Goal: Entertainment & Leisure: Consume media (video, audio)

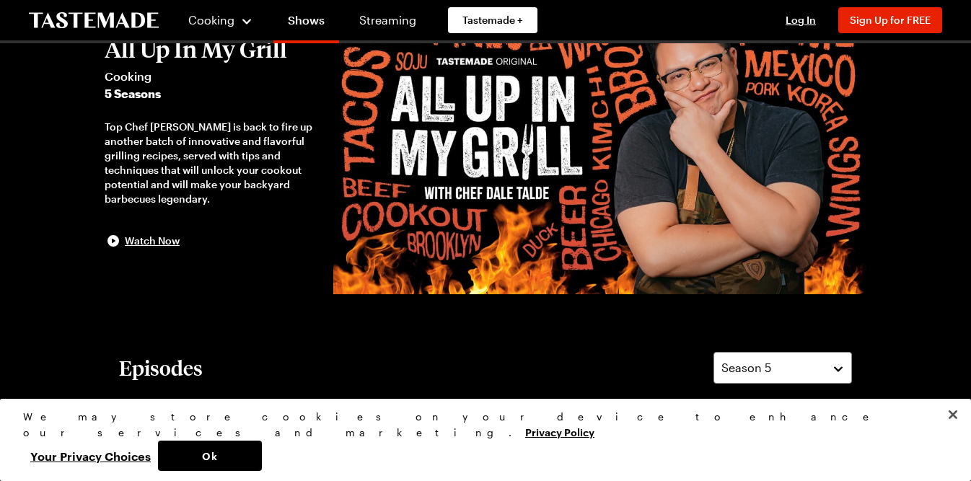
scroll to position [94, 0]
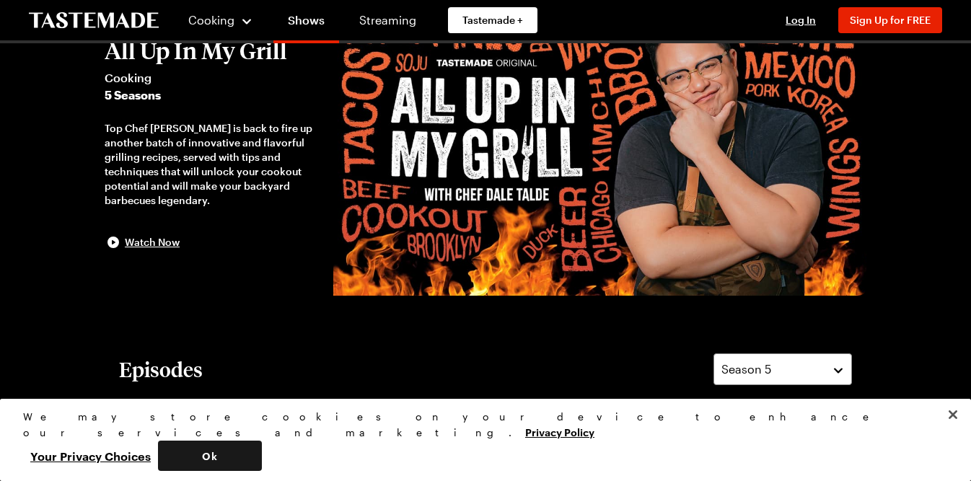
click at [262, 448] on button "Ok" at bounding box center [210, 456] width 104 height 30
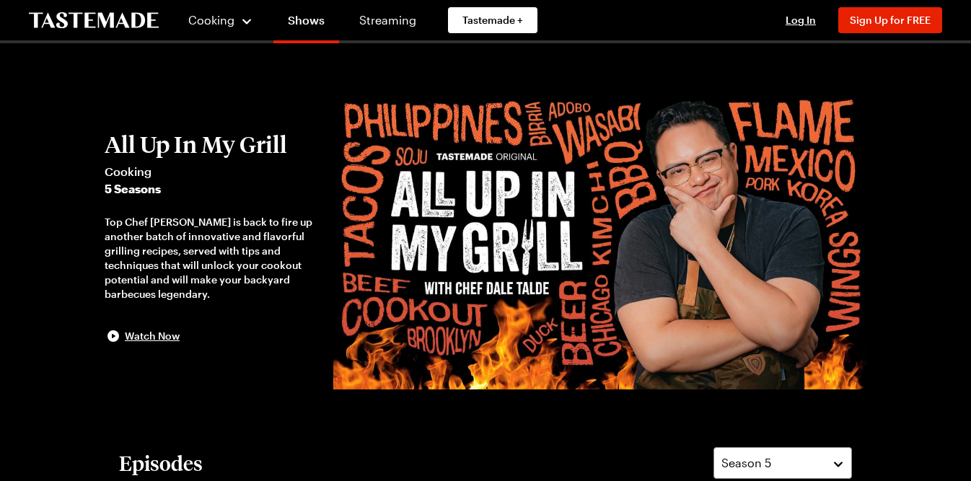
scroll to position [0, 0]
click at [308, 21] on link "Shows" at bounding box center [306, 23] width 66 height 40
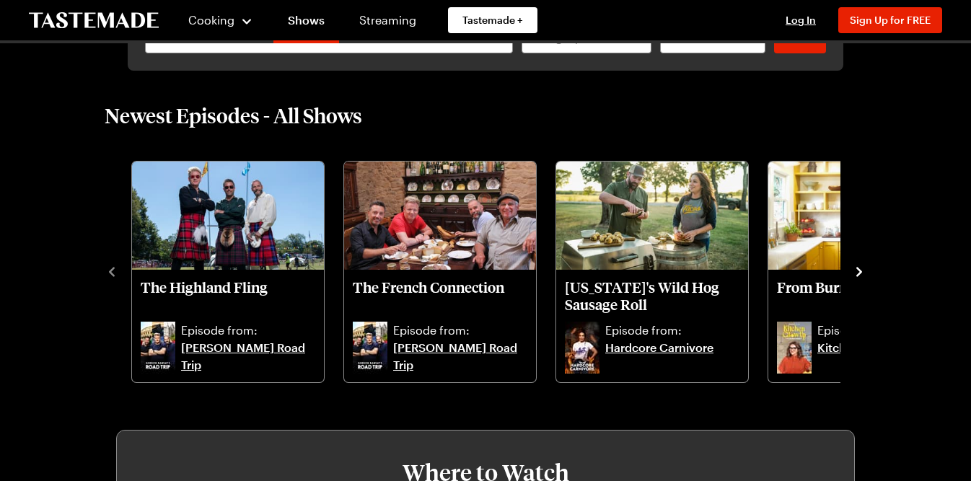
scroll to position [346, 0]
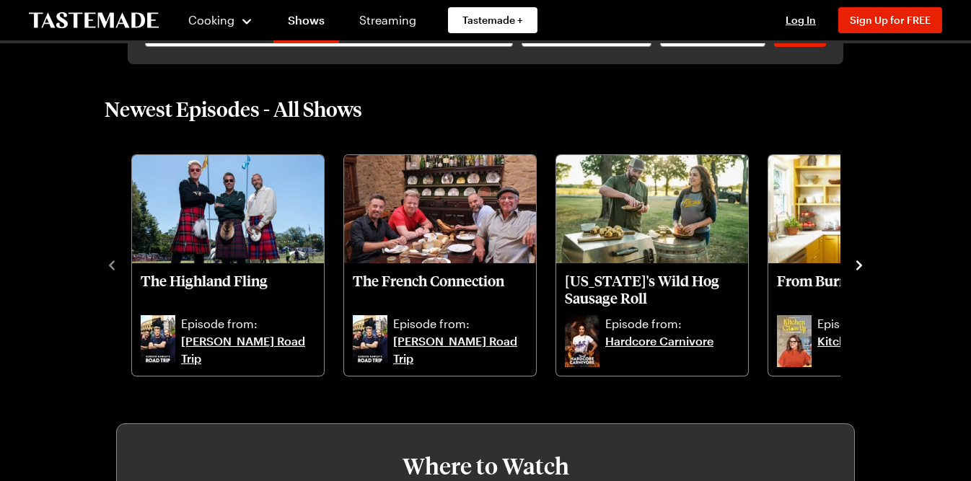
click at [859, 267] on icon "navigate to next item" at bounding box center [859, 264] width 6 height 9
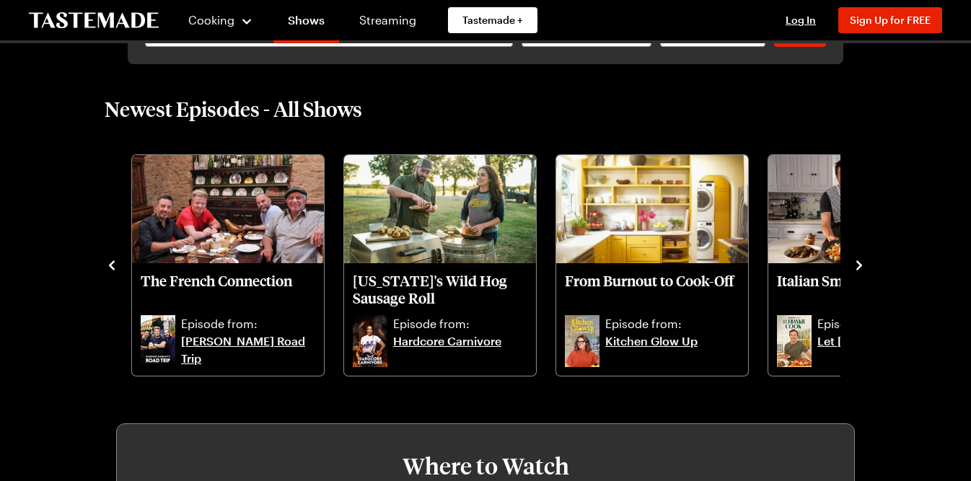
click at [859, 268] on icon "navigate to next item" at bounding box center [859, 264] width 6 height 9
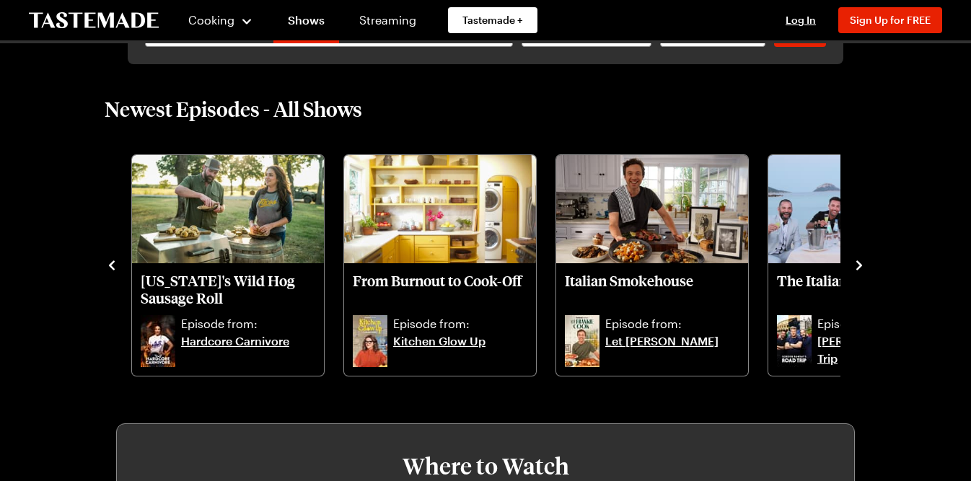
click at [859, 268] on icon "navigate to next item" at bounding box center [859, 264] width 6 height 9
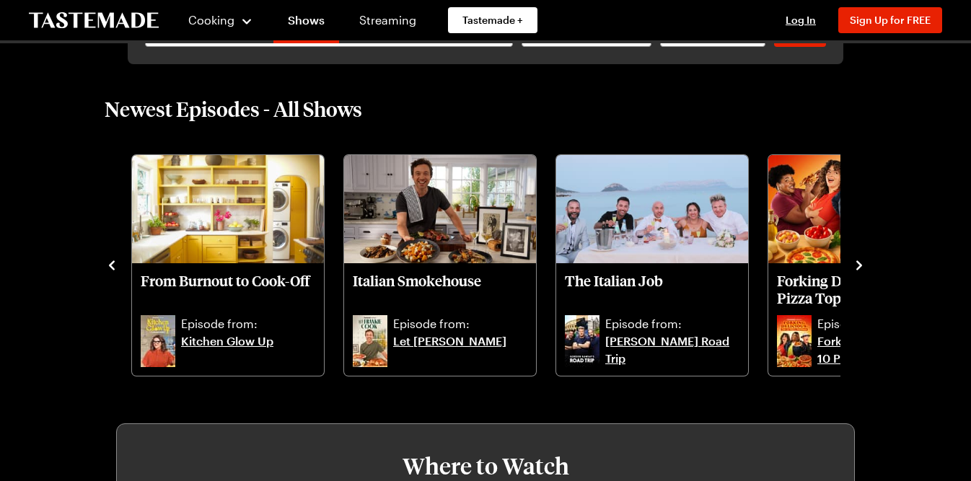
click at [859, 268] on icon "navigate to next item" at bounding box center [859, 264] width 6 height 9
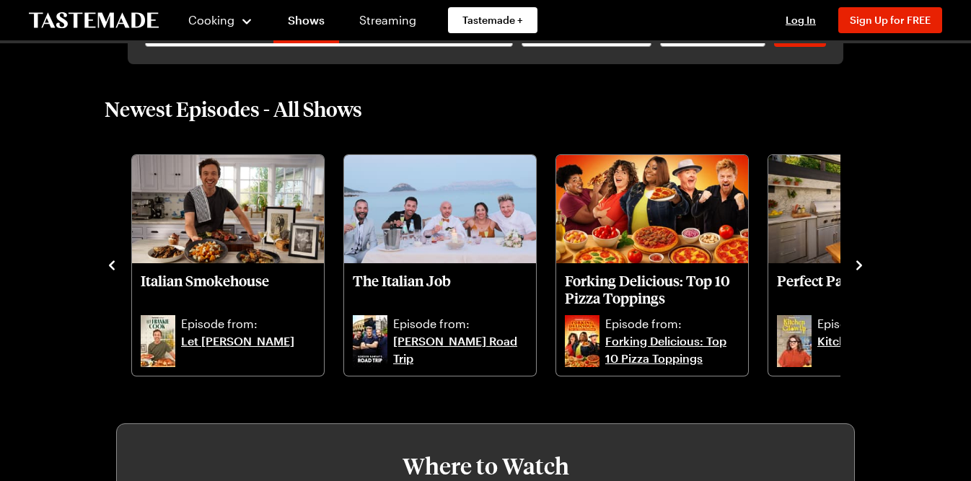
click at [859, 268] on icon "navigate to next item" at bounding box center [859, 264] width 6 height 9
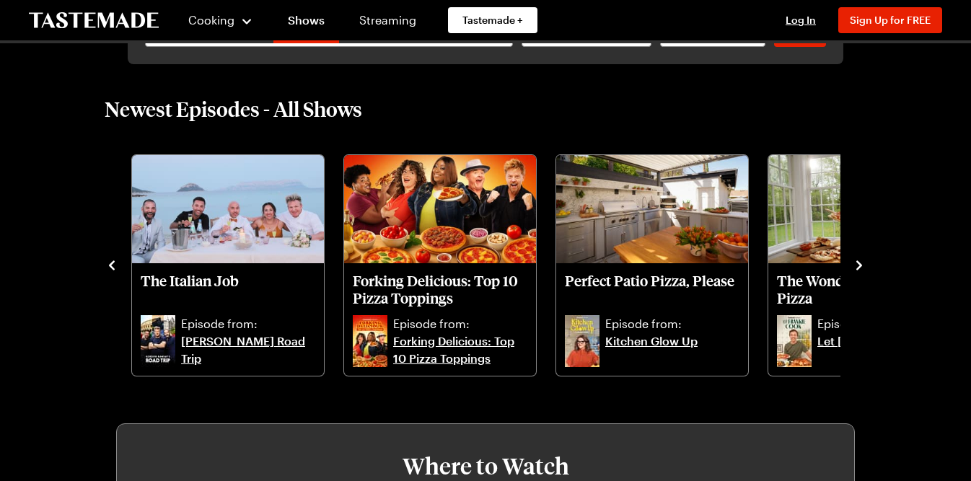
click at [859, 268] on icon "navigate to next item" at bounding box center [859, 264] width 6 height 9
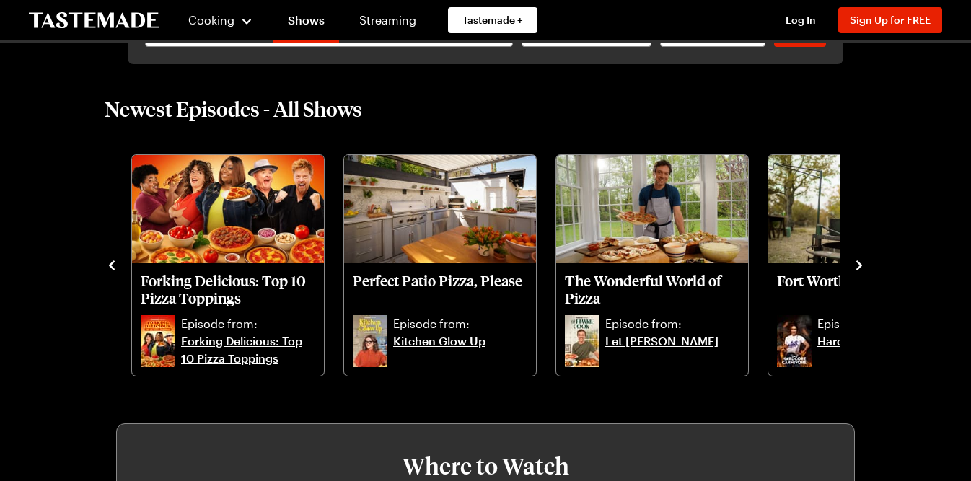
click at [859, 267] on icon "navigate to next item" at bounding box center [859, 264] width 6 height 9
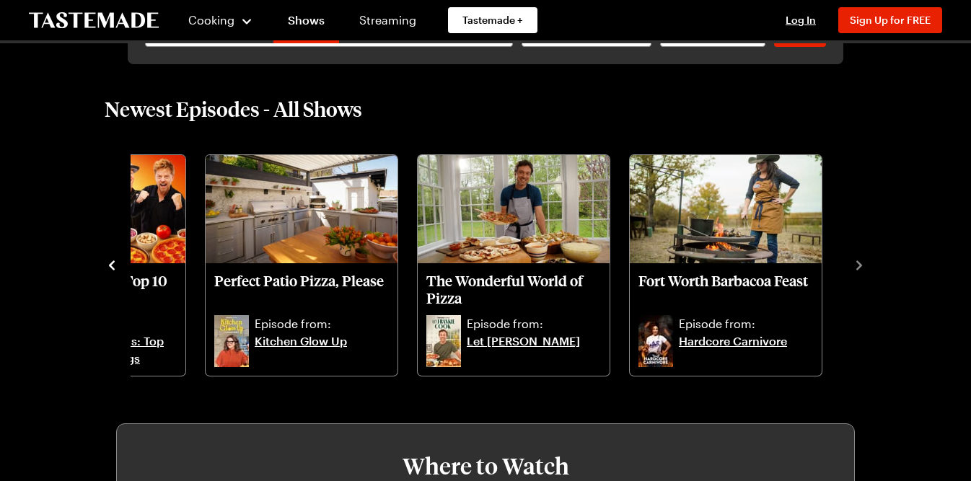
click at [110, 262] on icon "navigate to previous item" at bounding box center [112, 265] width 14 height 14
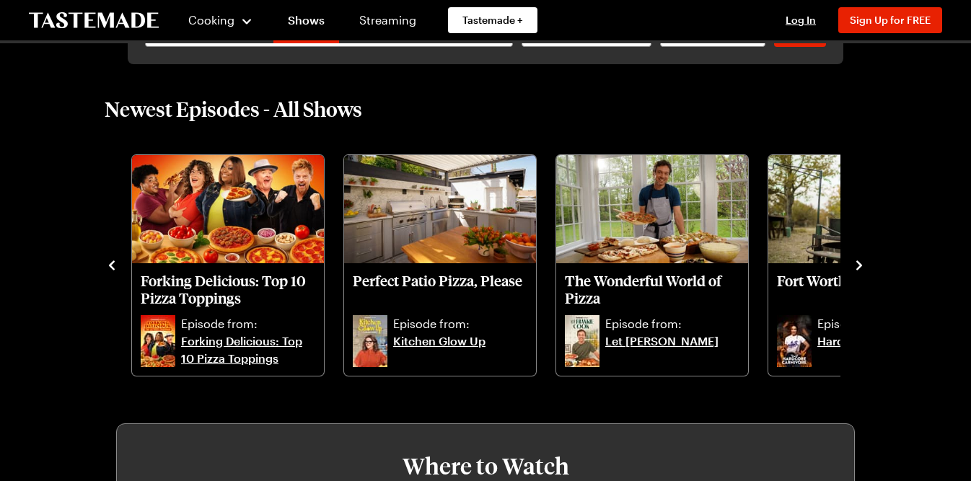
click at [110, 262] on icon "navigate to previous item" at bounding box center [112, 265] width 14 height 14
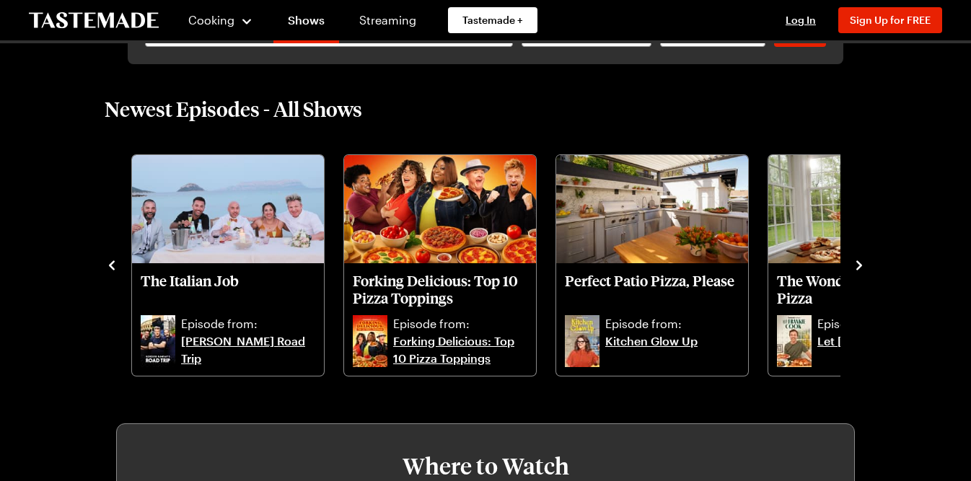
click at [110, 262] on icon "navigate to previous item" at bounding box center [112, 265] width 14 height 14
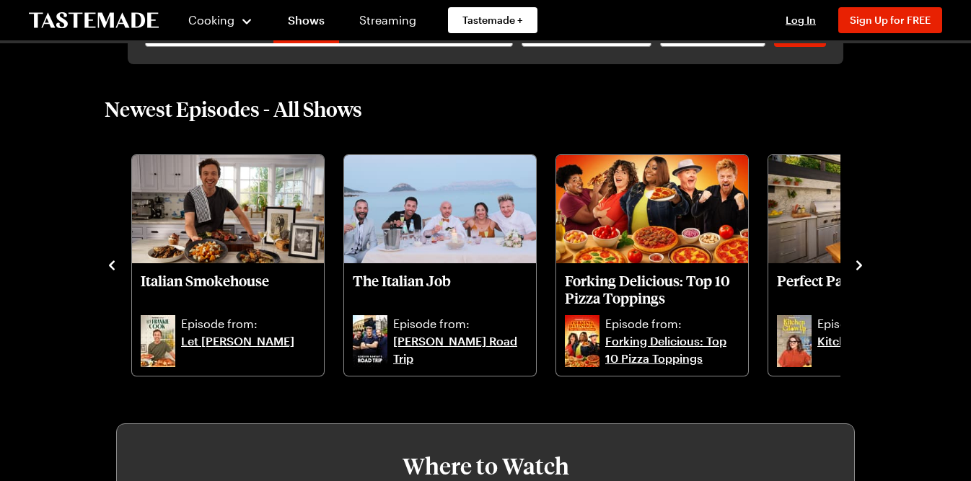
click at [110, 262] on icon "navigate to previous item" at bounding box center [112, 265] width 14 height 14
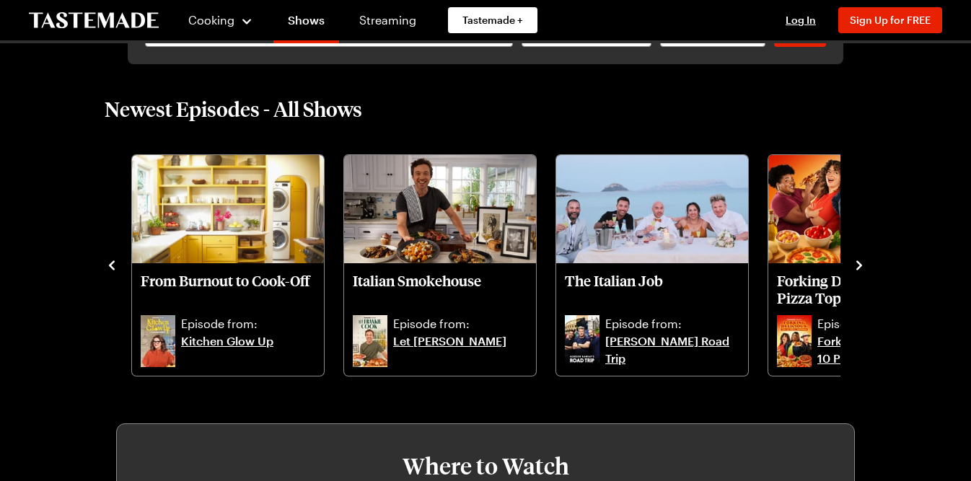
click at [110, 262] on icon "navigate to previous item" at bounding box center [112, 265] width 14 height 14
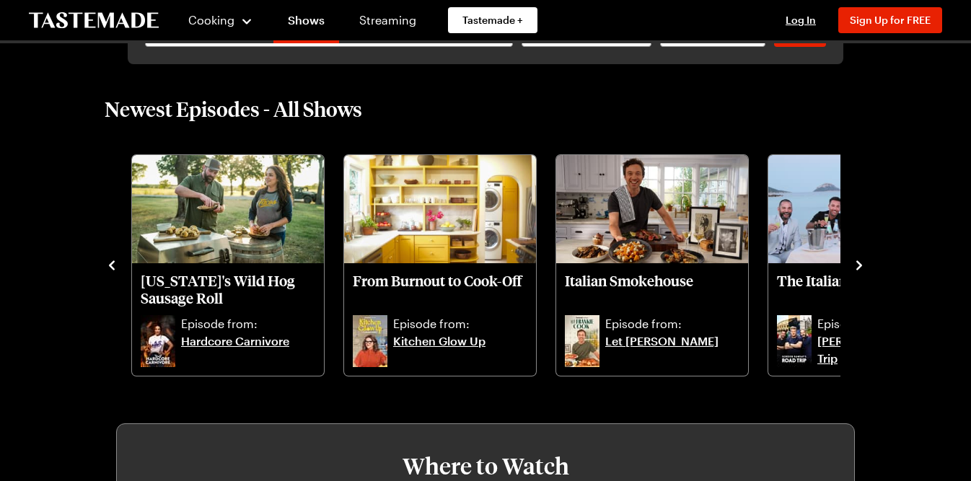
click at [110, 262] on icon "navigate to previous item" at bounding box center [112, 265] width 14 height 14
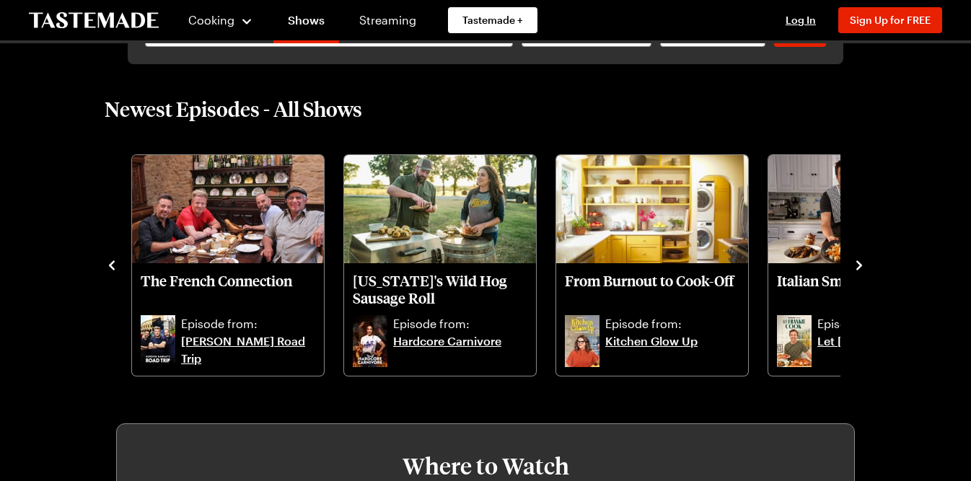
click at [110, 262] on icon "navigate to previous item" at bounding box center [112, 265] width 14 height 14
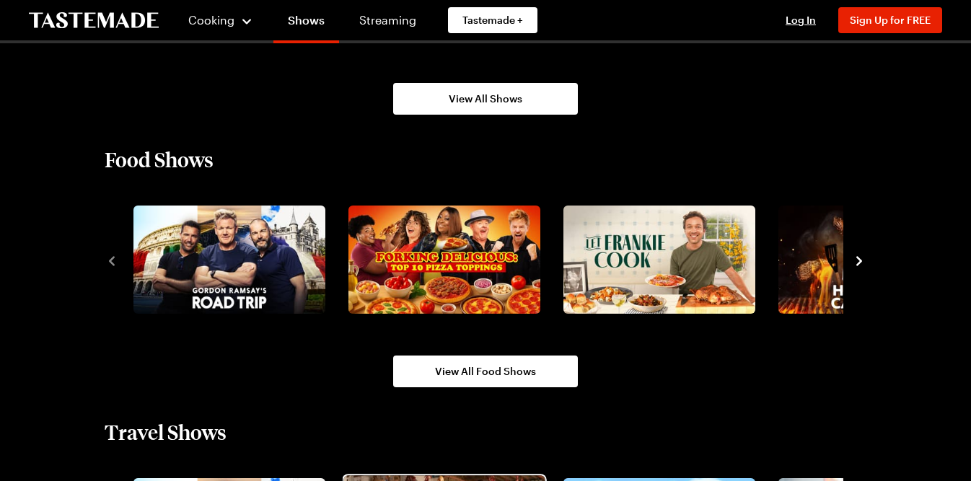
scroll to position [1157, 0]
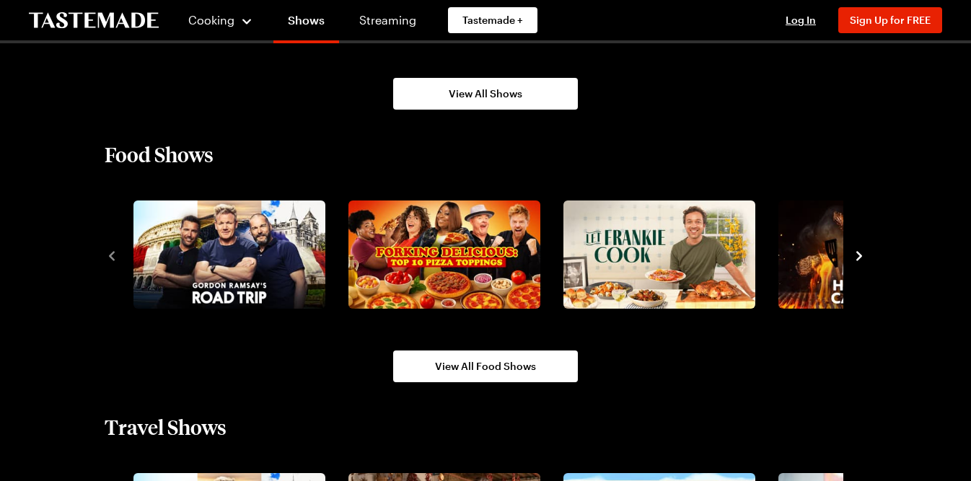
click at [859, 258] on icon "navigate to next item" at bounding box center [859, 255] width 6 height 9
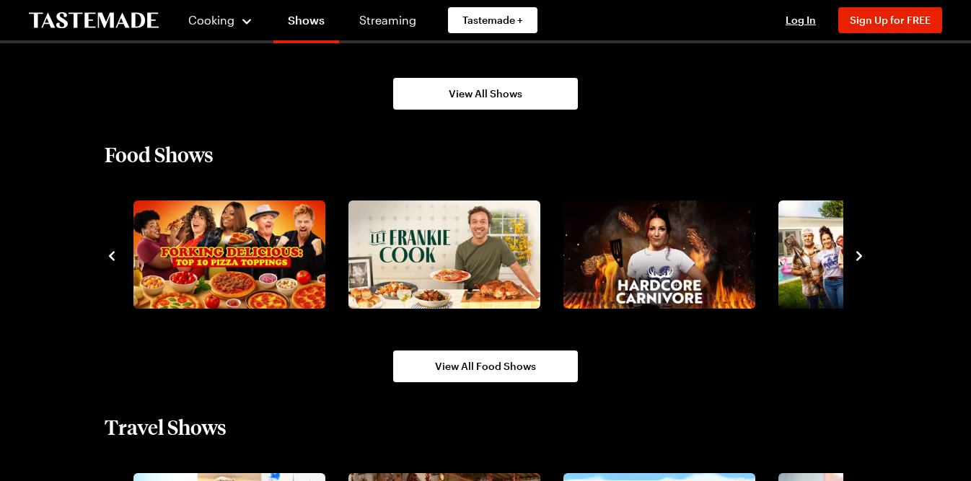
click at [859, 258] on icon "navigate to next item" at bounding box center [859, 255] width 6 height 9
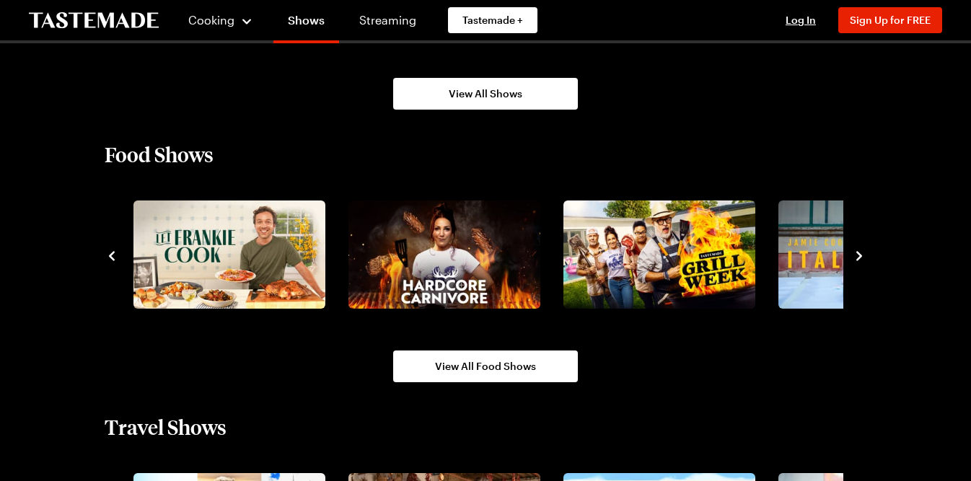
click at [859, 258] on icon "navigate to next item" at bounding box center [859, 255] width 6 height 9
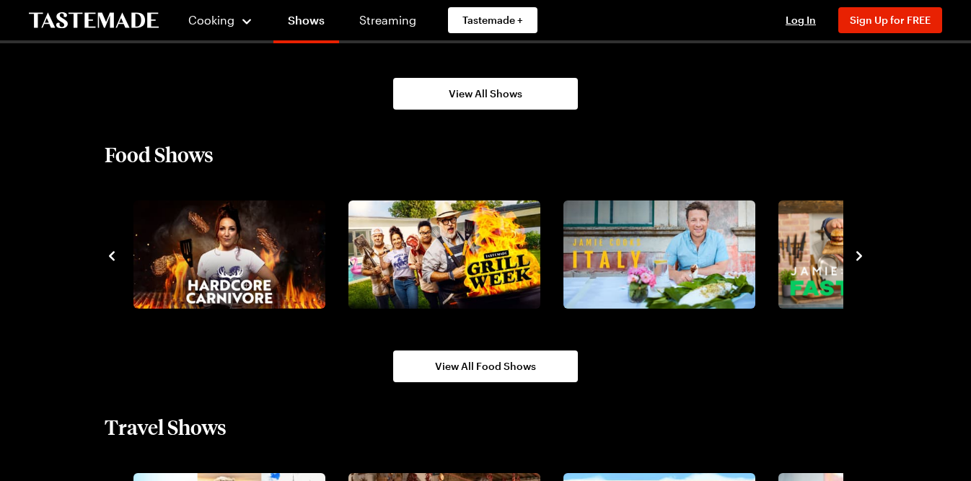
click at [859, 258] on icon "navigate to next item" at bounding box center [859, 255] width 6 height 9
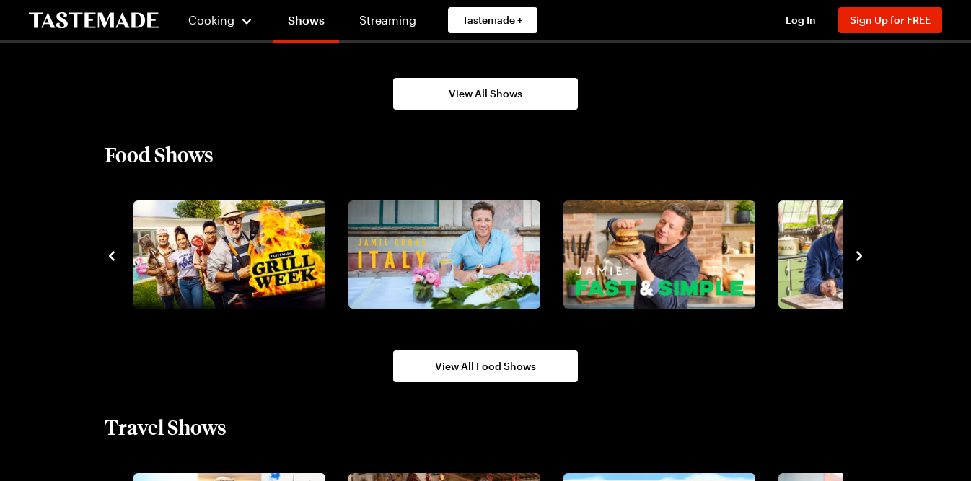
click at [859, 258] on icon "navigate to next item" at bounding box center [859, 255] width 6 height 9
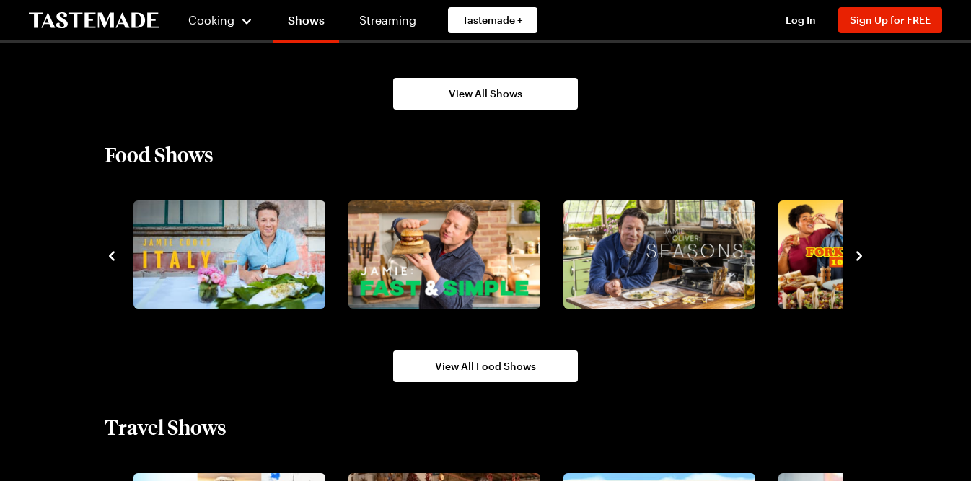
click at [859, 258] on icon "navigate to next item" at bounding box center [859, 255] width 6 height 9
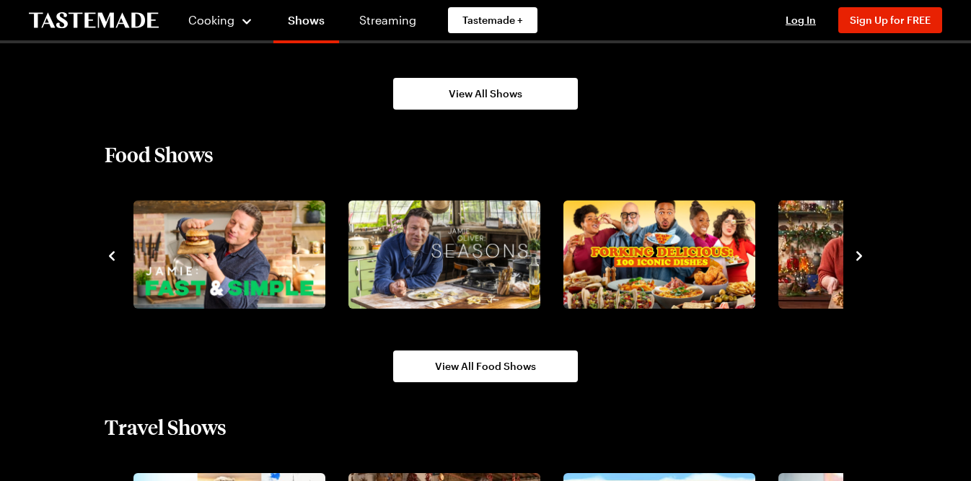
click at [859, 258] on icon "navigate to next item" at bounding box center [859, 255] width 6 height 9
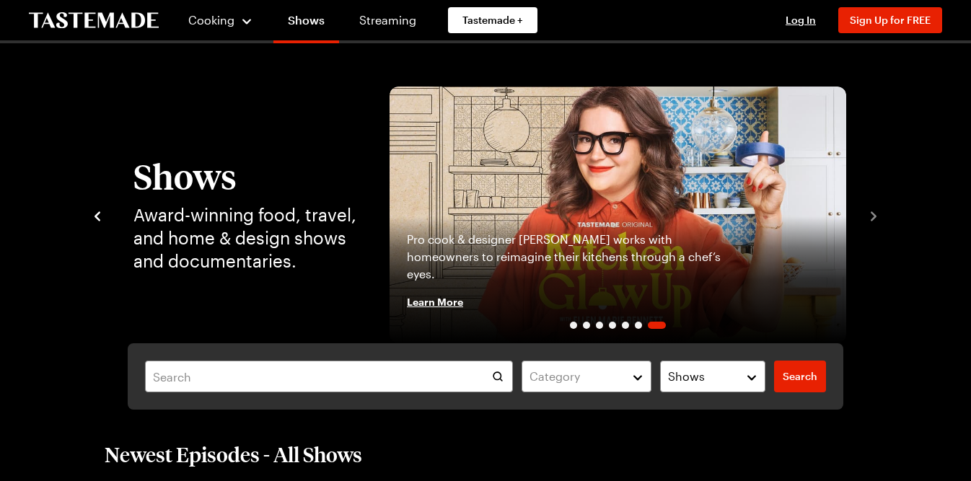
scroll to position [0, 0]
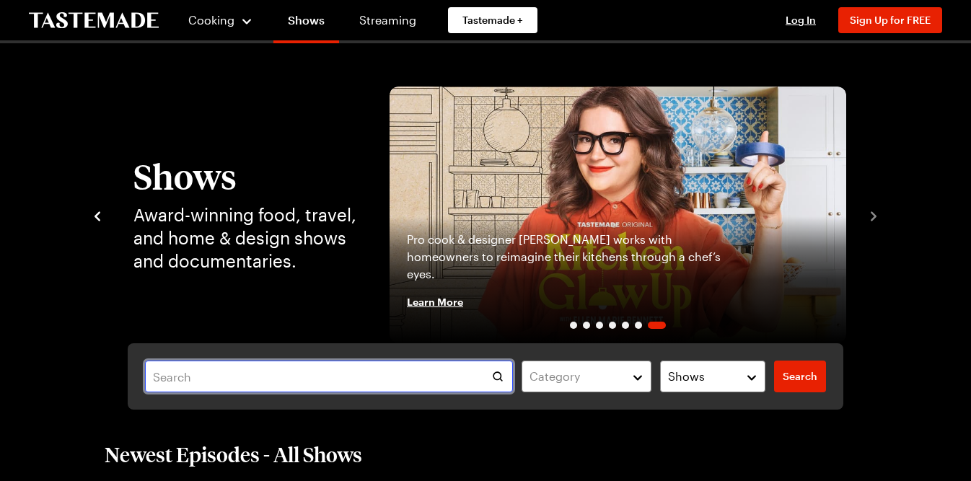
click at [455, 379] on input "text" at bounding box center [329, 377] width 368 height 32
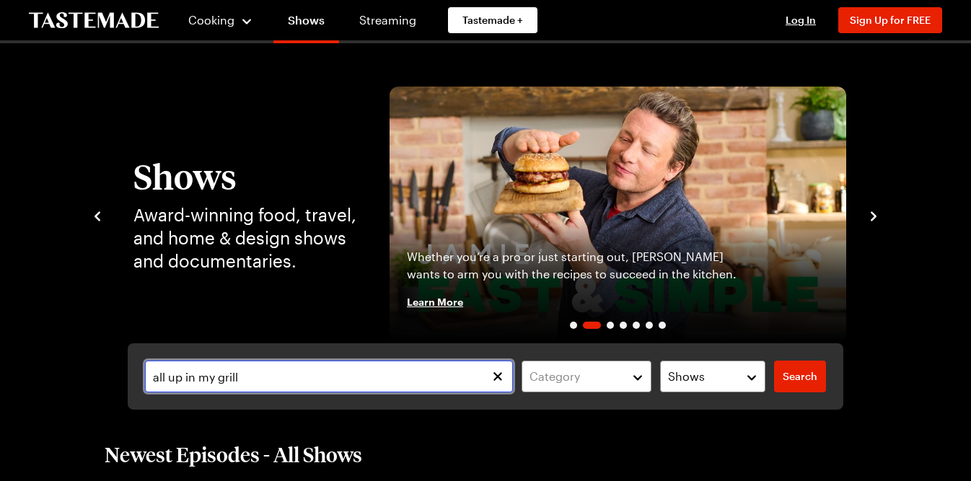
type input "all up in my grill"
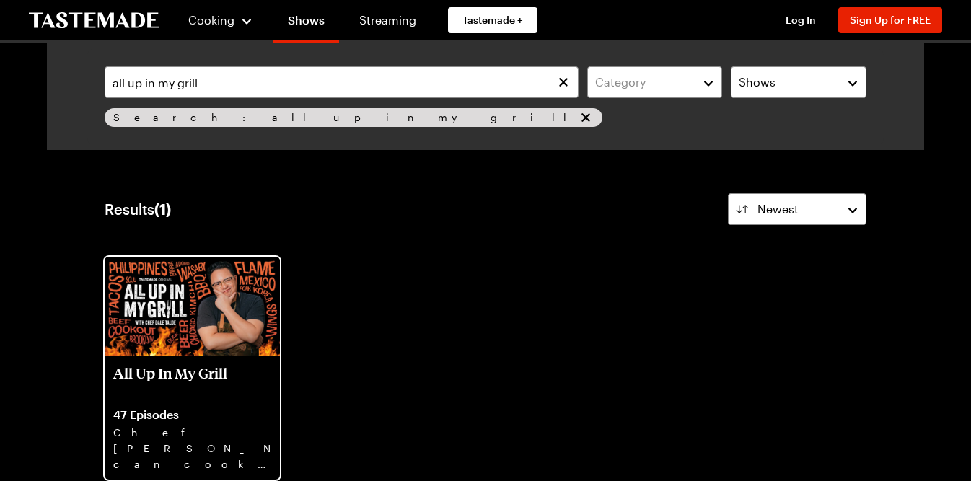
click at [213, 394] on p "All Up In My Grill" at bounding box center [192, 381] width 158 height 35
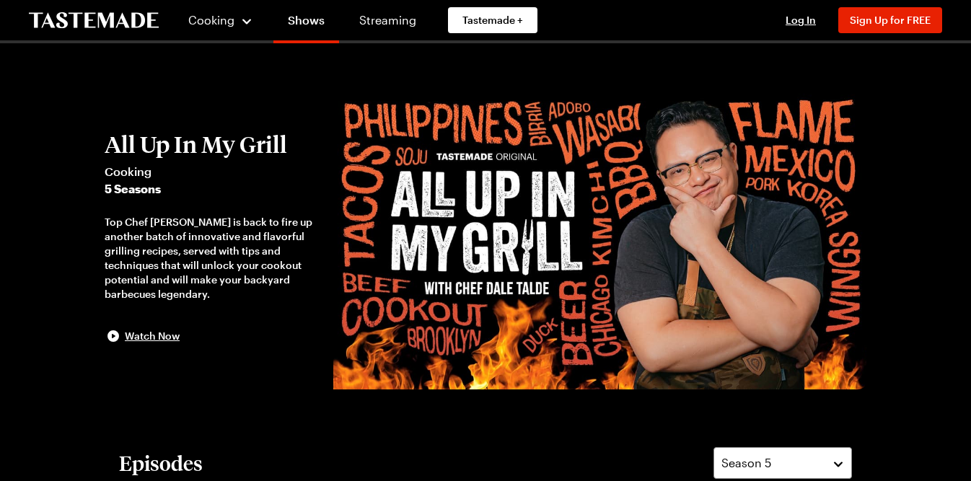
click at [159, 273] on div "Top Chef [PERSON_NAME] is back to fire up another batch of innovative and flavo…" at bounding box center [212, 258] width 214 height 87
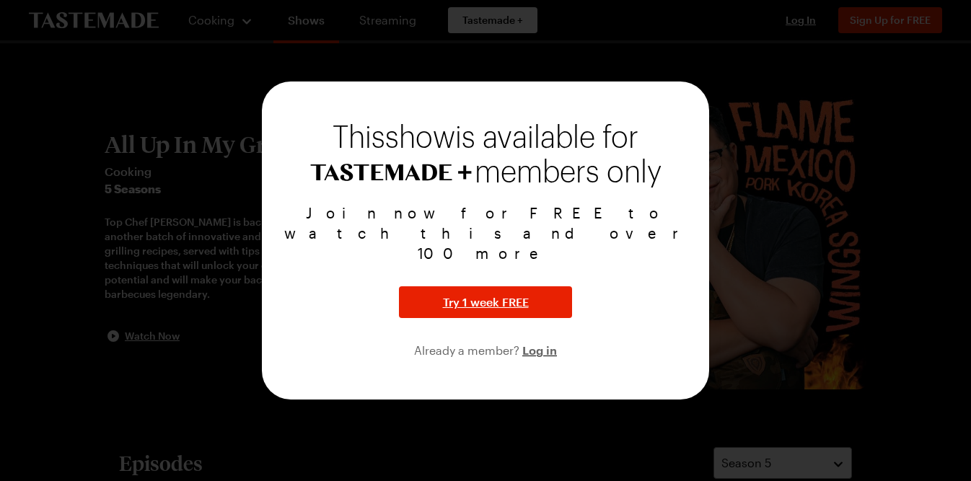
click at [811, 281] on div at bounding box center [485, 240] width 971 height 481
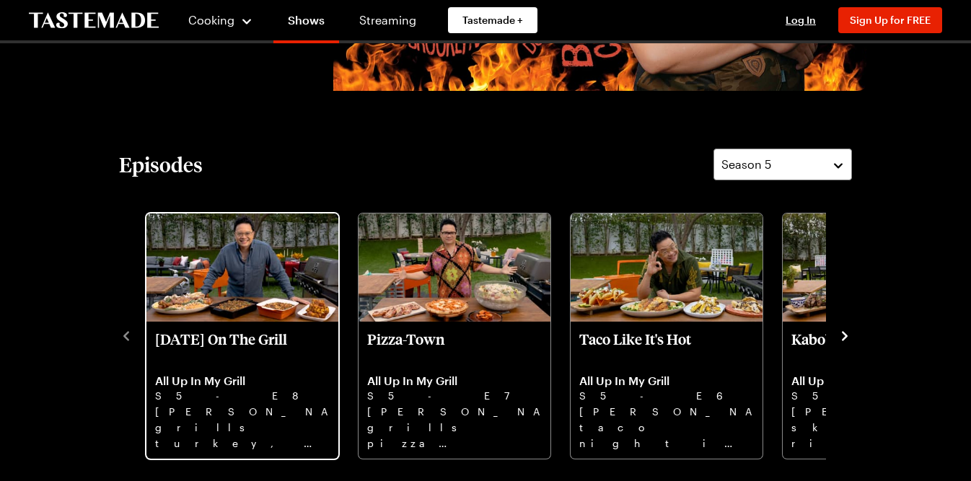
scroll to position [296, 0]
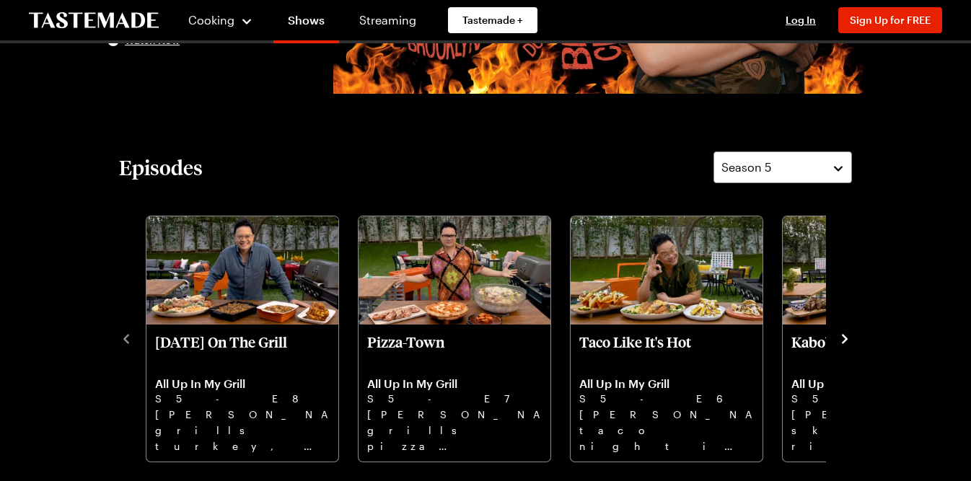
click at [846, 338] on icon "navigate to next item" at bounding box center [845, 338] width 6 height 9
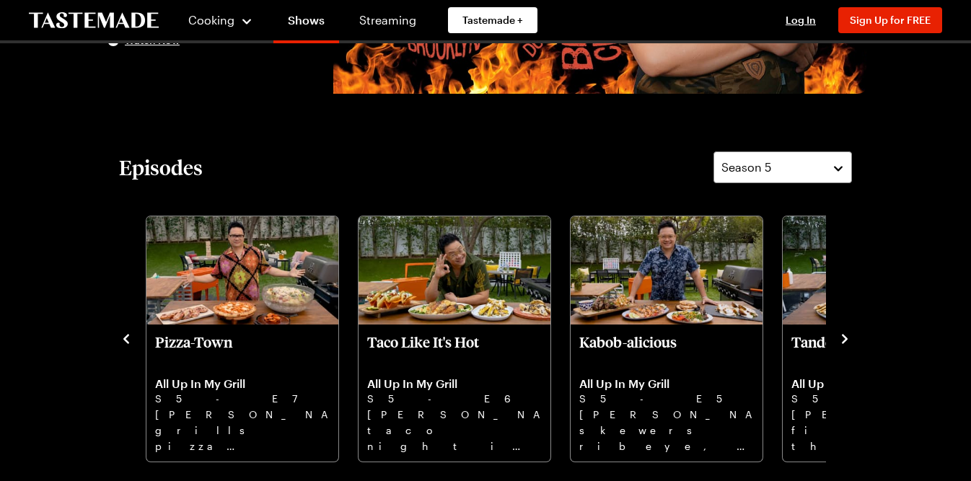
click at [845, 338] on icon "navigate to next item" at bounding box center [845, 338] width 6 height 9
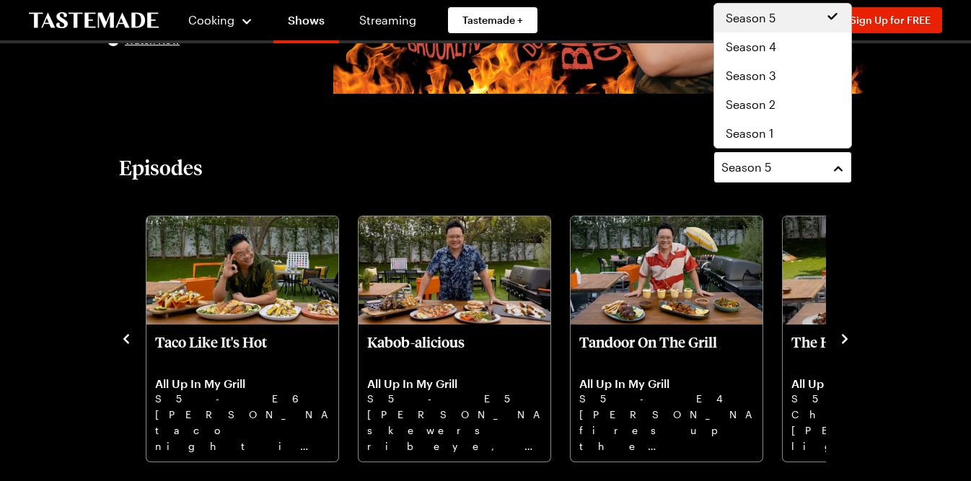
click at [838, 169] on button "Season 5" at bounding box center [783, 168] width 139 height 32
click at [769, 72] on span "Season 3" at bounding box center [751, 75] width 51 height 17
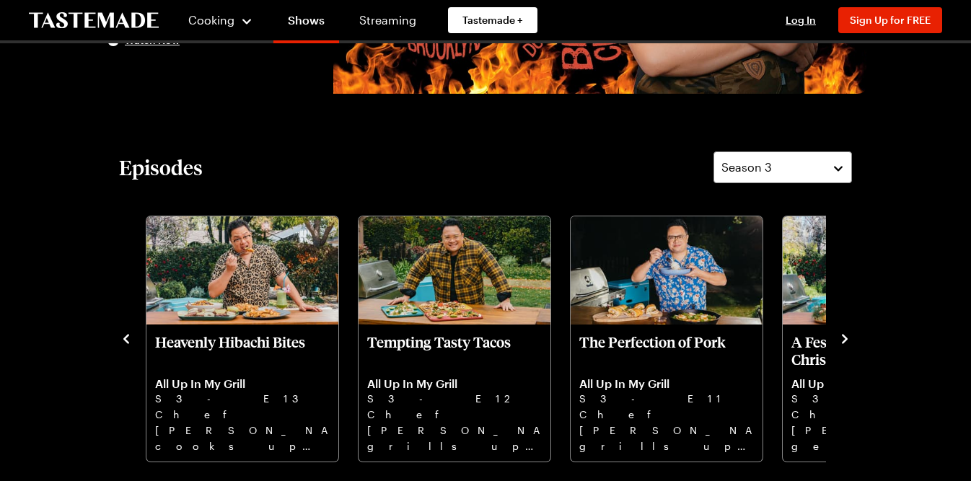
click at [846, 338] on icon "navigate to next item" at bounding box center [845, 338] width 6 height 9
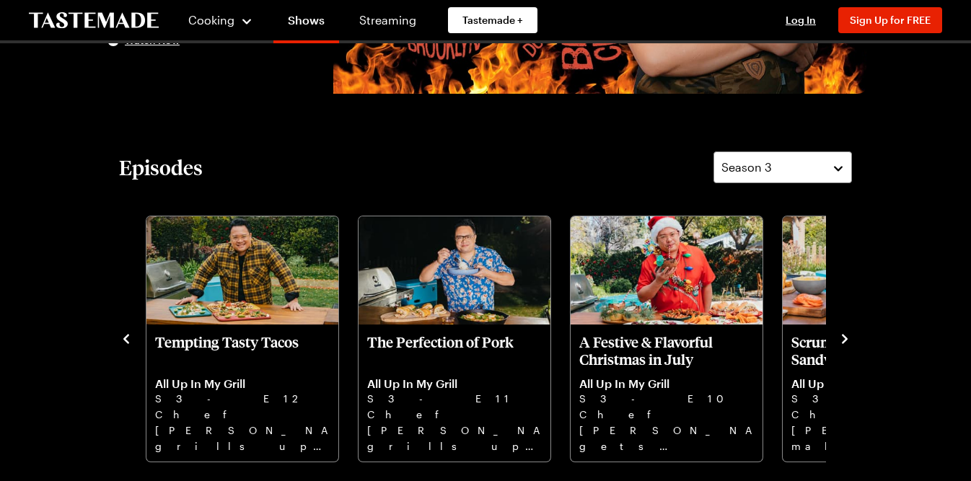
click at [846, 338] on icon "navigate to next item" at bounding box center [845, 338] width 6 height 9
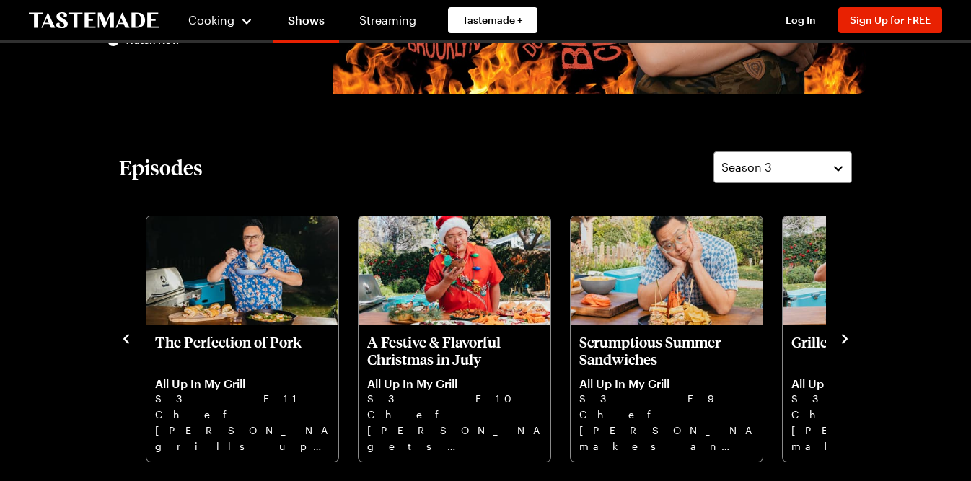
click at [846, 338] on icon "navigate to next item" at bounding box center [845, 338] width 6 height 9
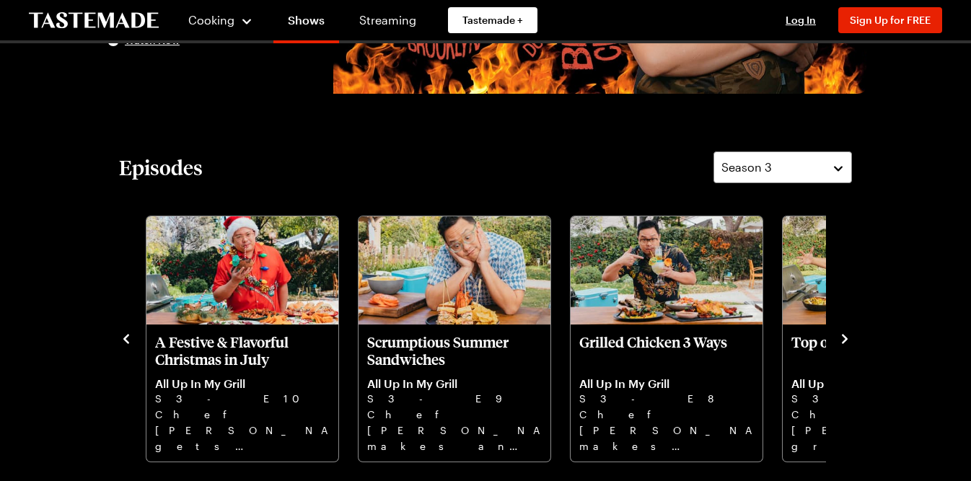
click at [846, 338] on icon "navigate to next item" at bounding box center [845, 338] width 6 height 9
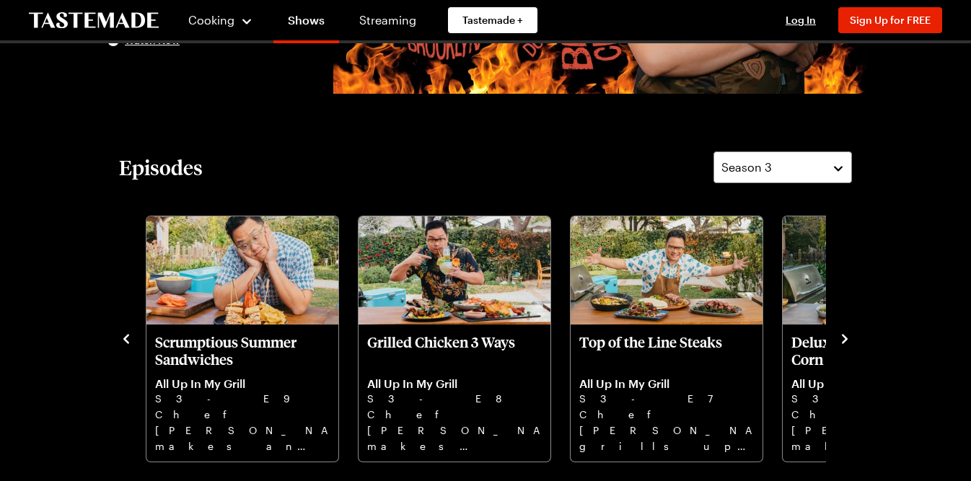
click at [846, 338] on icon "navigate to next item" at bounding box center [845, 338] width 6 height 9
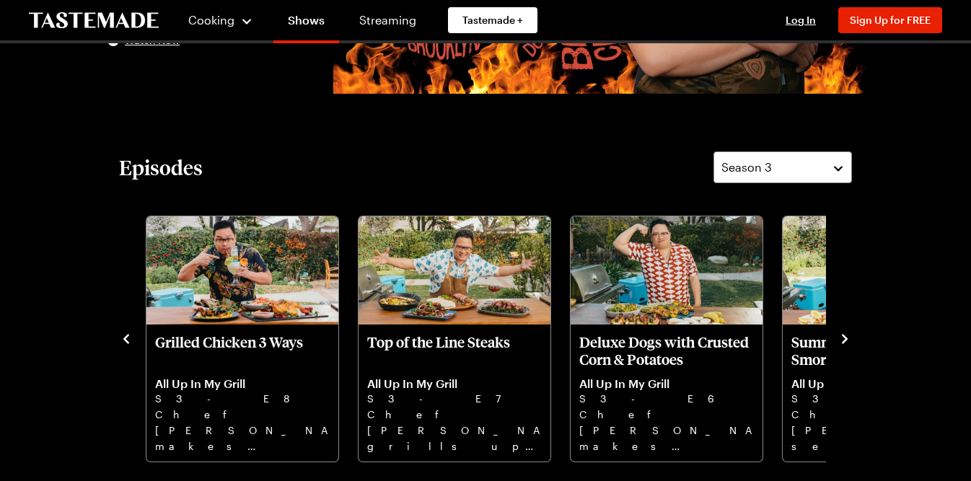
click at [846, 338] on icon "navigate to next item" at bounding box center [845, 338] width 6 height 9
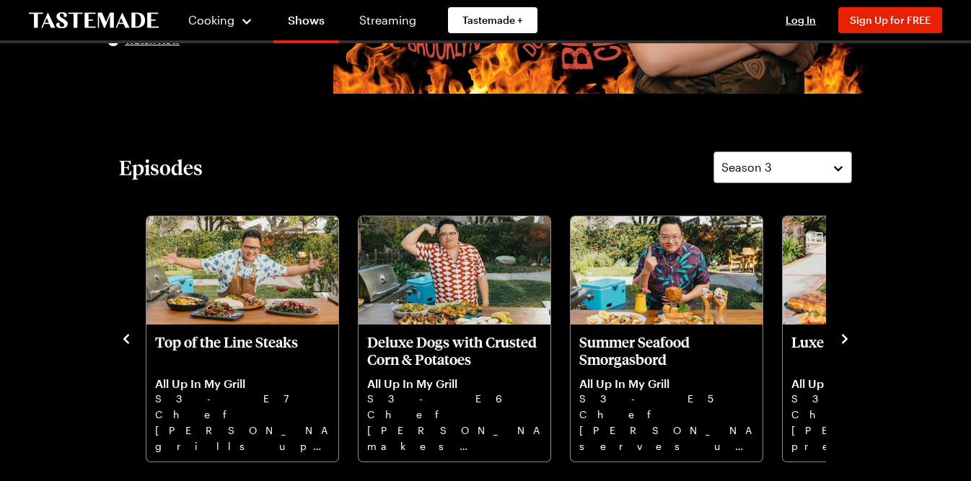
click at [846, 338] on icon "navigate to next item" at bounding box center [845, 338] width 6 height 9
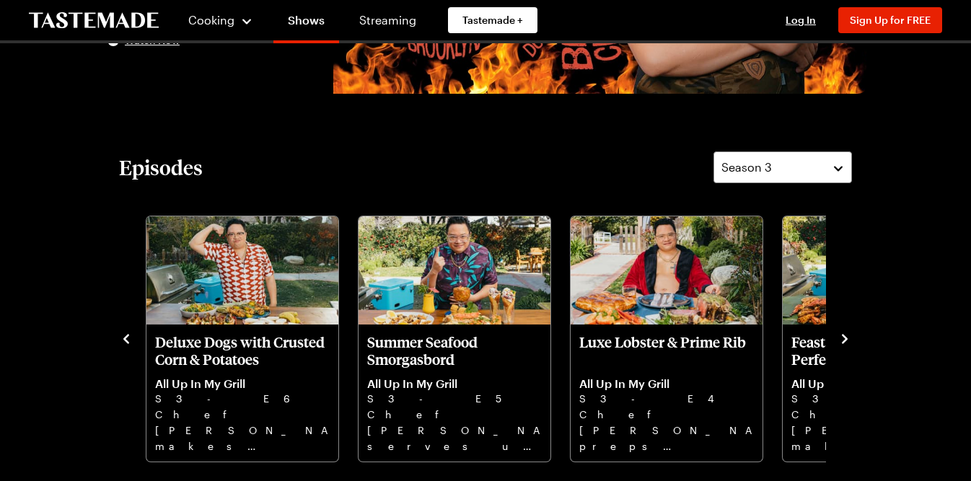
click at [846, 338] on icon "navigate to next item" at bounding box center [845, 338] width 6 height 9
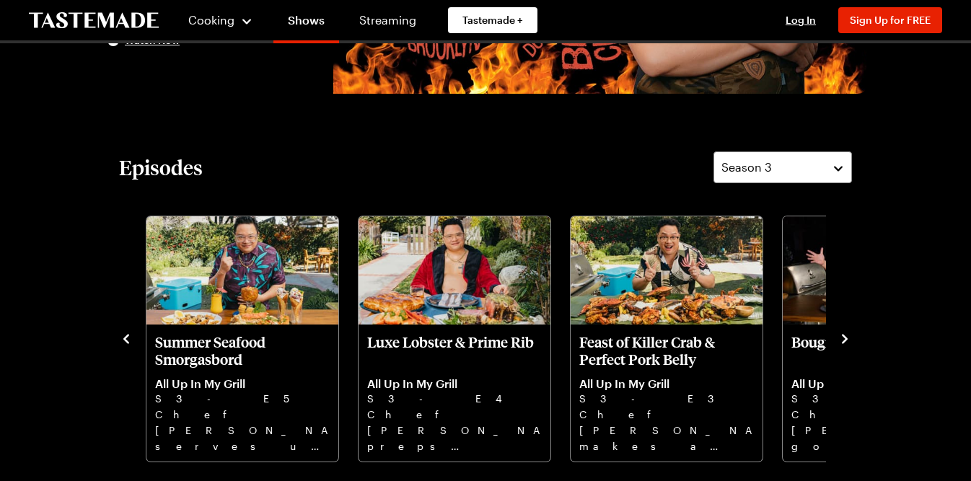
click at [846, 338] on icon "navigate to next item" at bounding box center [845, 338] width 6 height 9
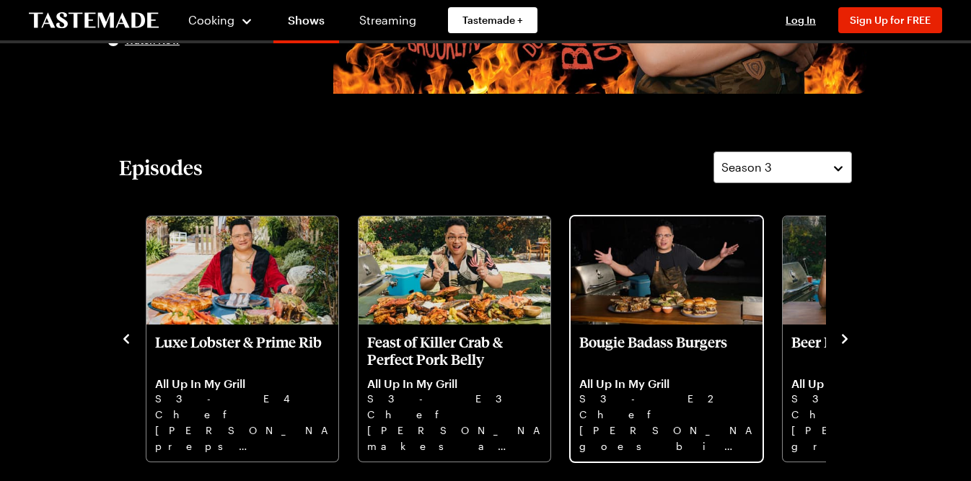
click at [657, 377] on p "All Up In My Grill" at bounding box center [666, 384] width 175 height 14
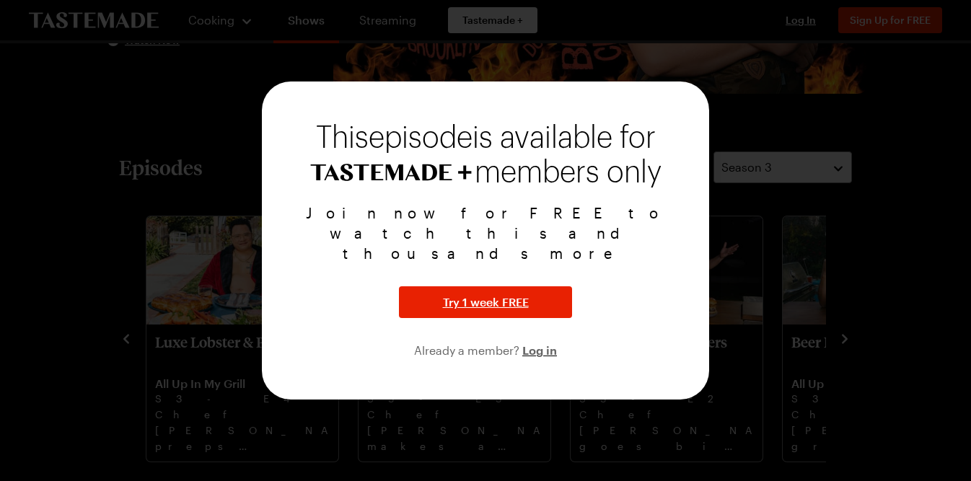
click at [752, 323] on div at bounding box center [485, 240] width 971 height 481
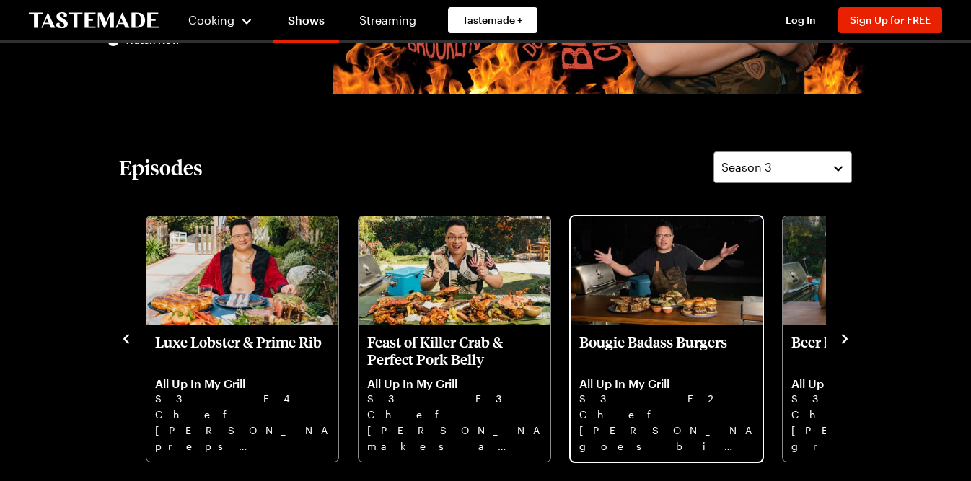
click at [652, 425] on p "Chef [PERSON_NAME] goes big with a dry-aged beef burger, a pork [PERSON_NAME] m…" at bounding box center [666, 430] width 175 height 46
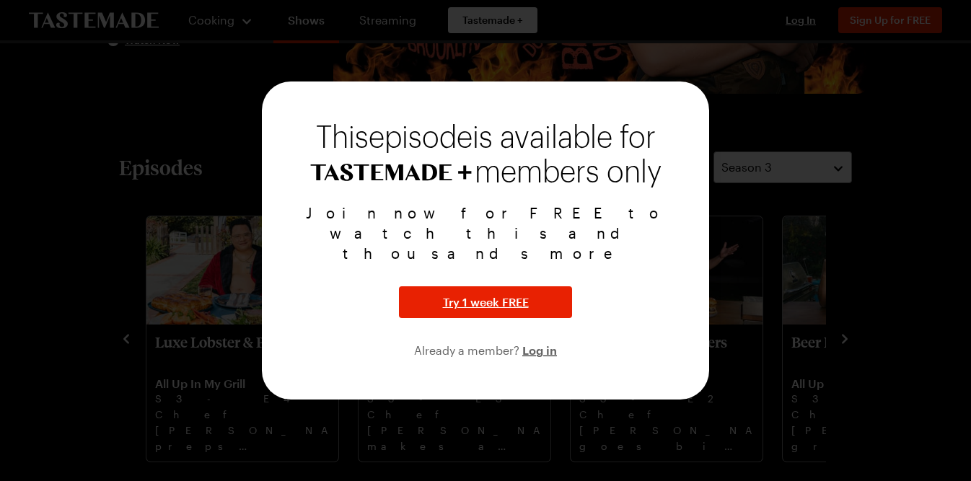
click at [792, 224] on div at bounding box center [485, 240] width 971 height 481
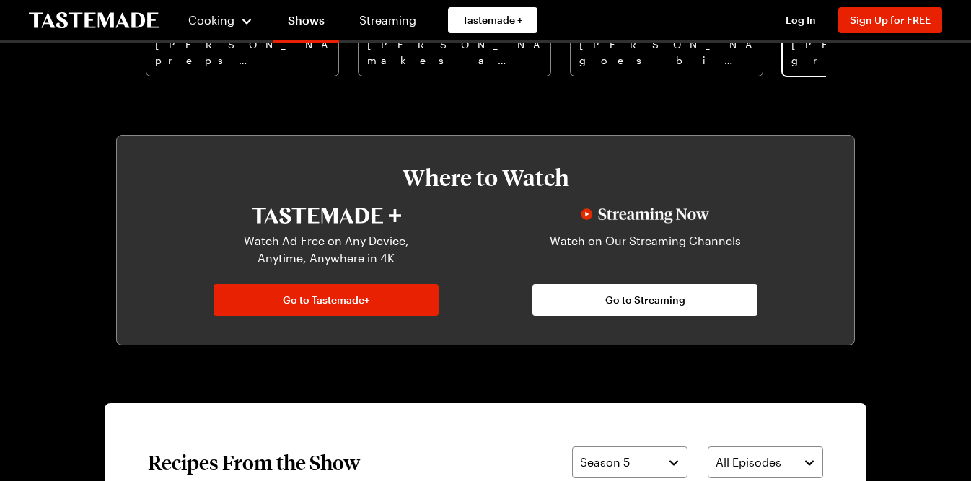
scroll to position [690, 0]
